Goal: Task Accomplishment & Management: Manage account settings

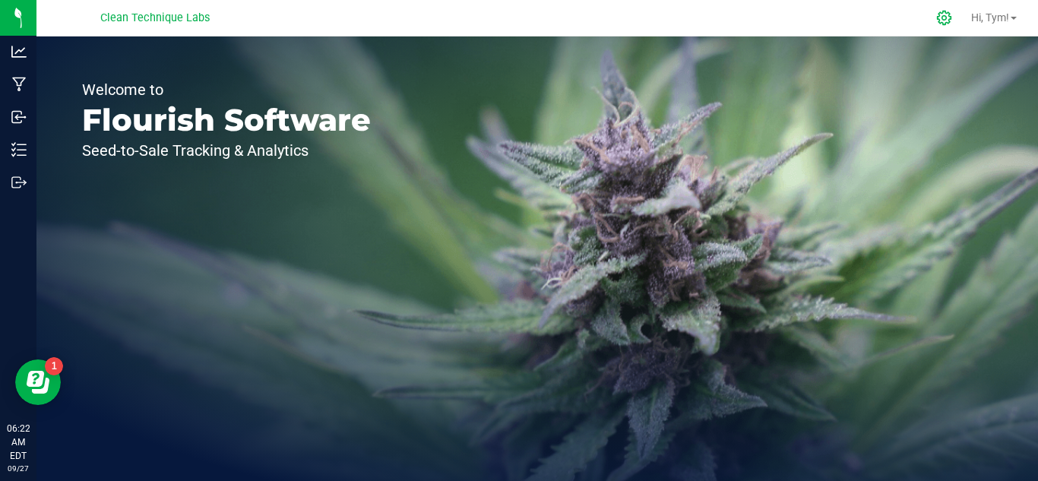
click at [937, 16] on icon at bounding box center [944, 18] width 14 height 14
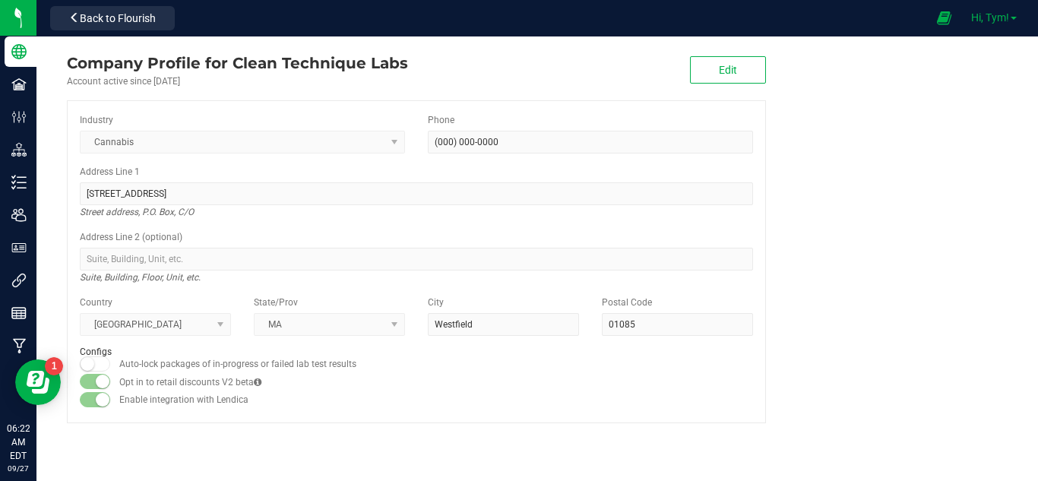
click at [1002, 21] on span "Hi, Tym!" at bounding box center [990, 17] width 38 height 12
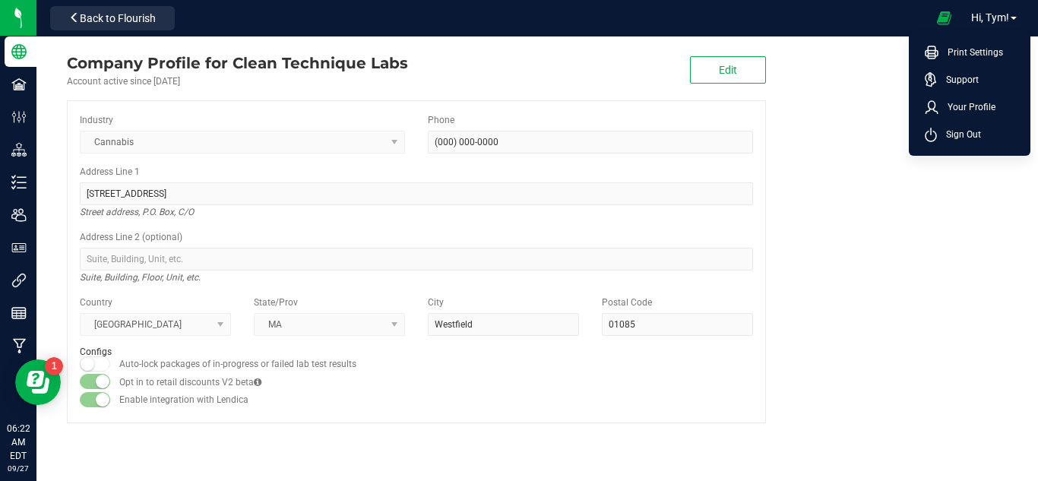
click at [851, 296] on company "Company Profile for Clean Technique Labs Account active since [DATE] Edit Indus…" at bounding box center [536, 237] width 1001 height 402
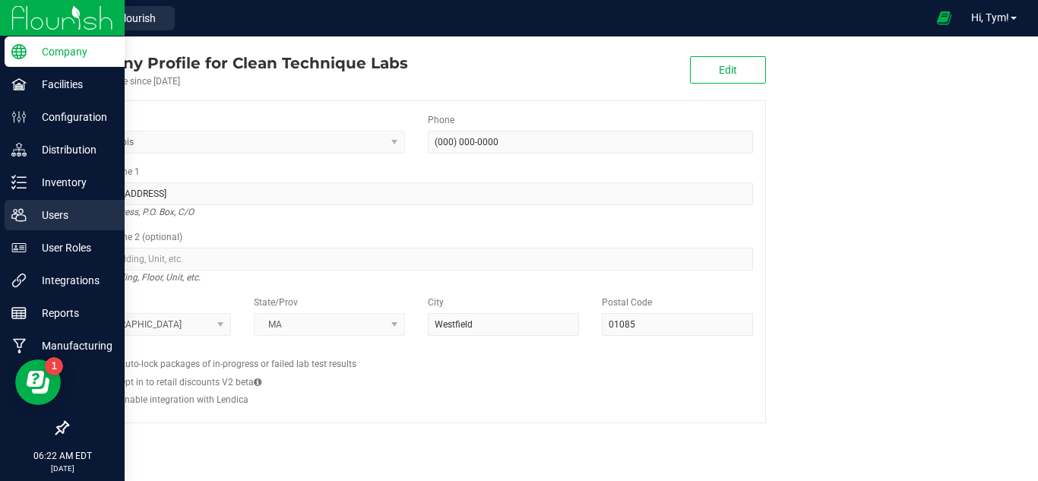
click at [50, 209] on p "Users" at bounding box center [72, 215] width 91 height 18
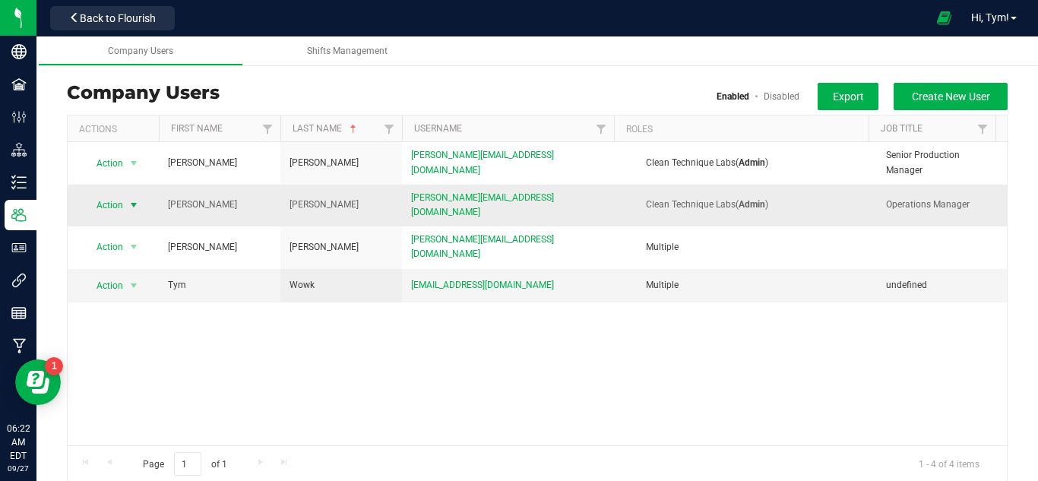
click at [130, 199] on span "select" at bounding box center [134, 205] width 12 height 12
click at [132, 243] on li "Disable user" at bounding box center [125, 249] width 83 height 23
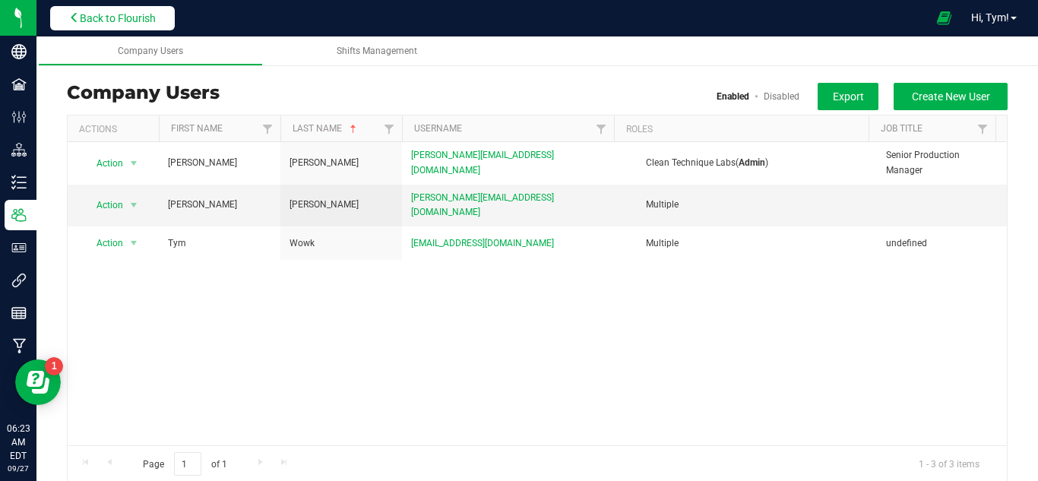
click at [115, 12] on span "Back to Flourish" at bounding box center [118, 18] width 76 height 12
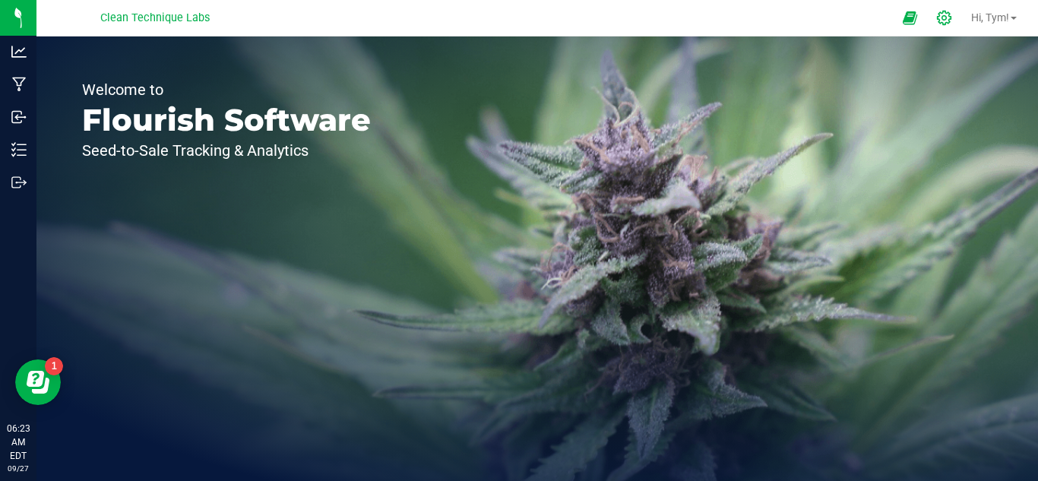
click at [938, 12] on icon at bounding box center [944, 18] width 16 height 16
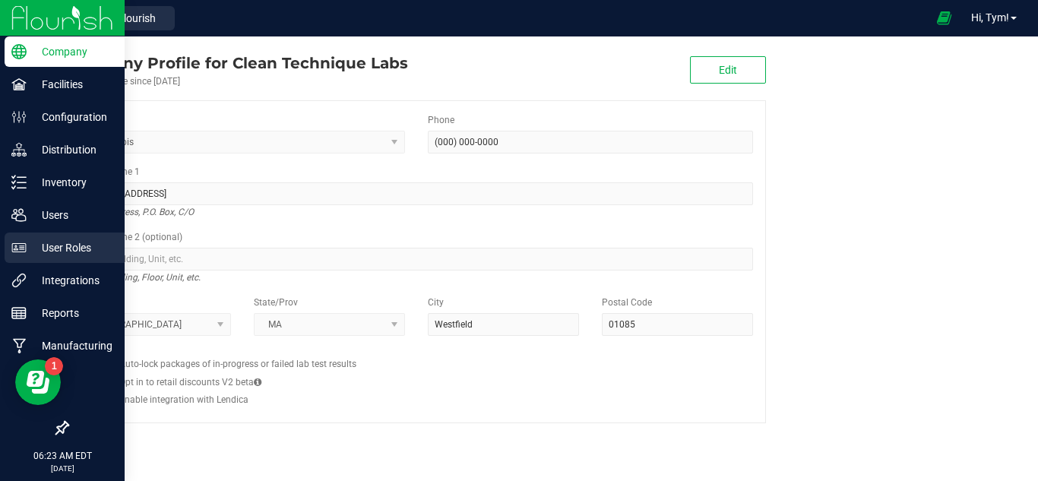
click at [62, 253] on p "User Roles" at bounding box center [72, 248] width 91 height 18
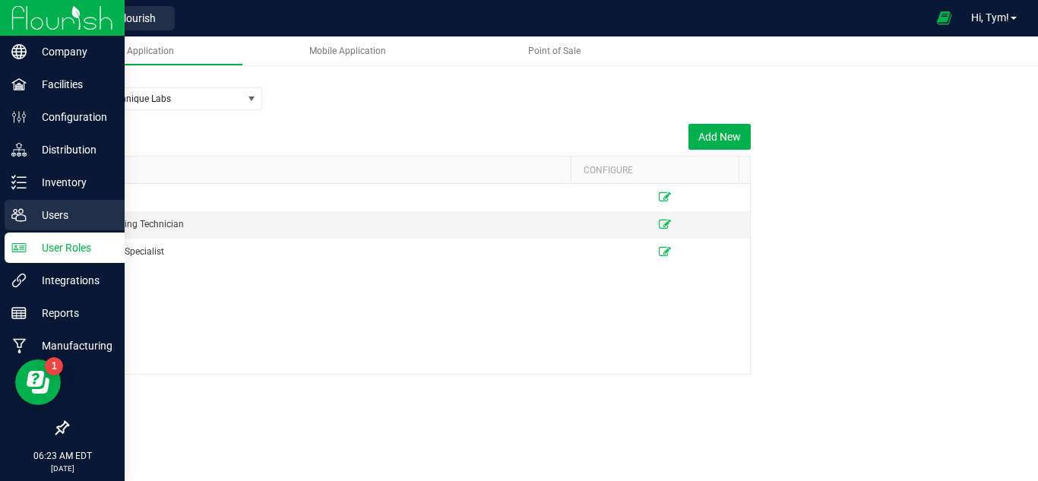
click at [58, 213] on p "Users" at bounding box center [72, 215] width 91 height 18
